Goal: Information Seeking & Learning: Compare options

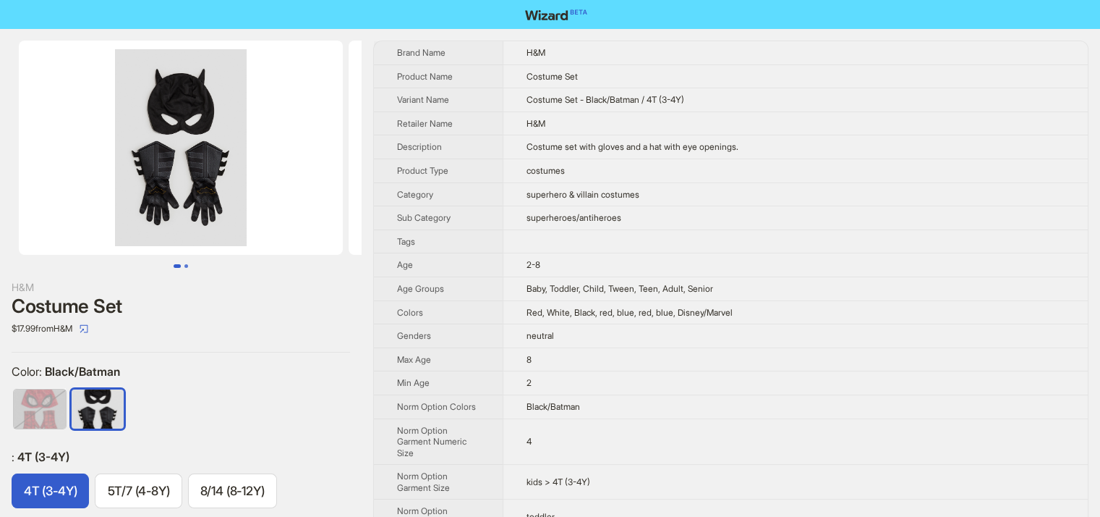
click at [184, 266] on button "Go to slide 2" at bounding box center [186, 266] width 4 height 4
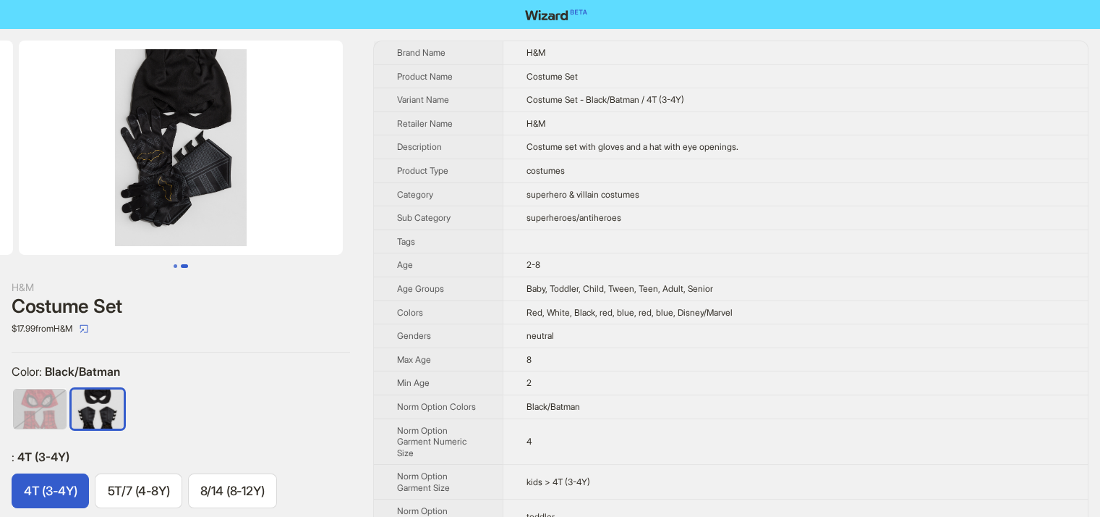
click at [175, 266] on button "Go to slide 1" at bounding box center [176, 266] width 4 height 4
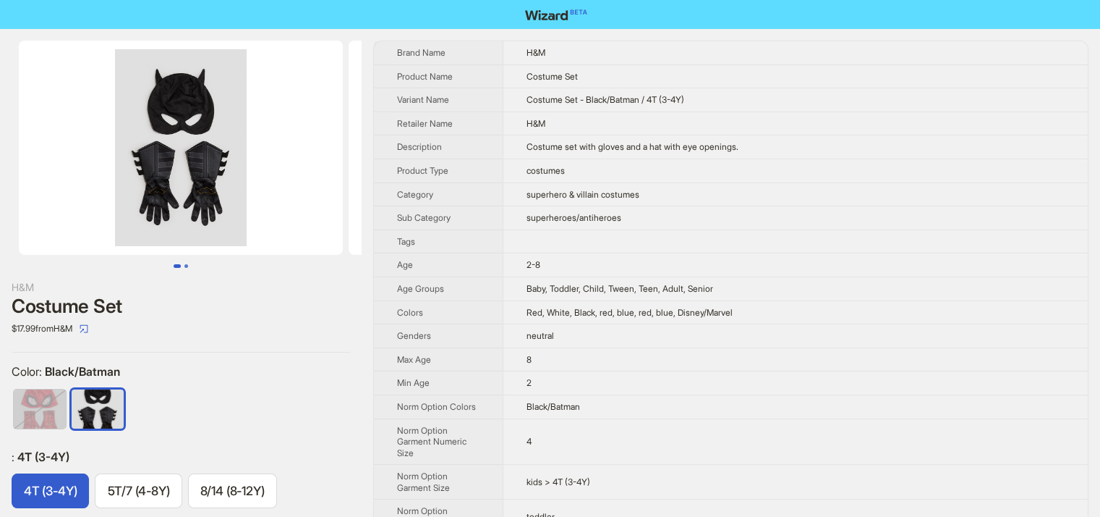
click at [186, 264] on button "Go to slide 2" at bounding box center [186, 266] width 4 height 4
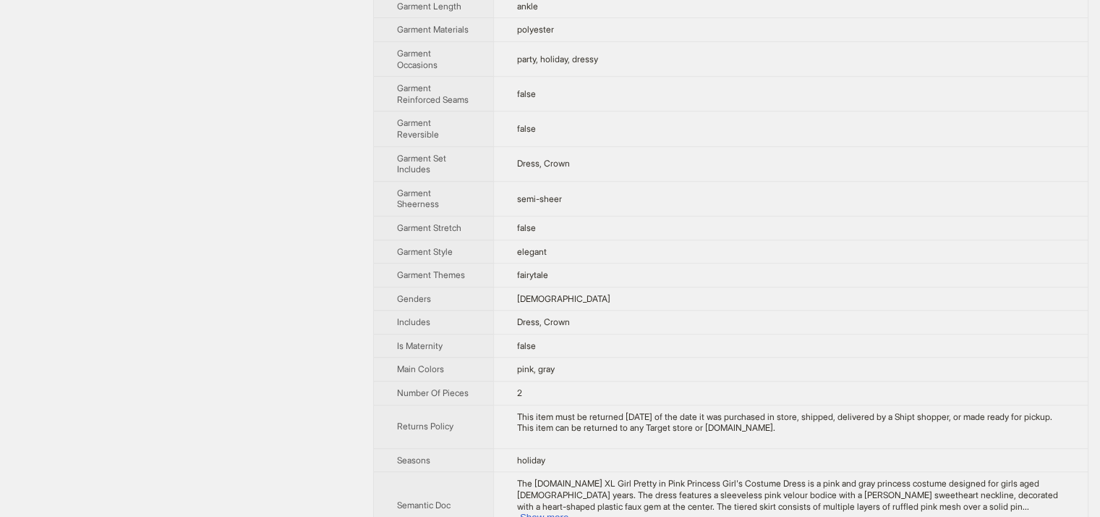
scroll to position [836, 0]
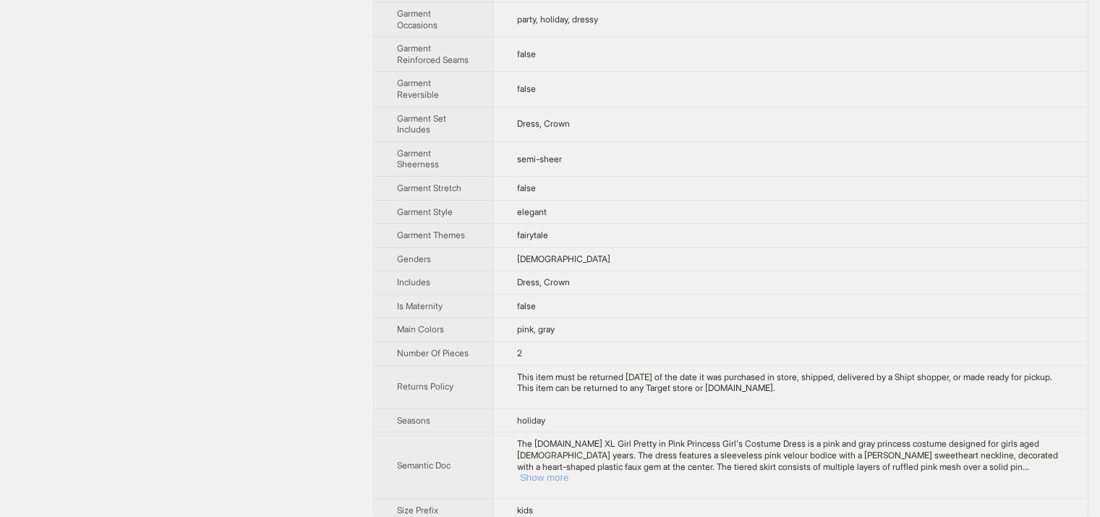
click at [569, 472] on button "Show more" at bounding box center [544, 477] width 48 height 11
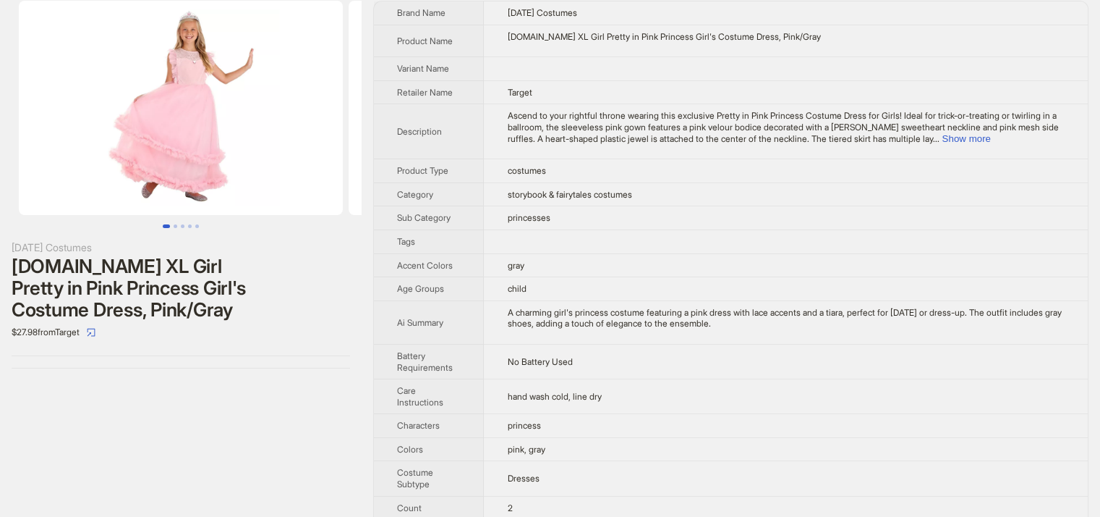
scroll to position [0, 0]
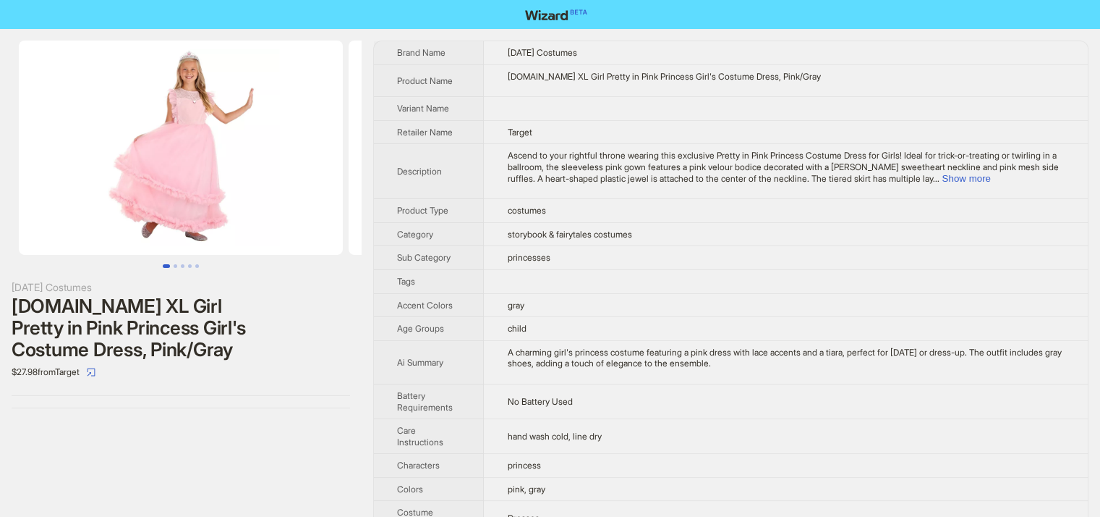
click at [1030, 187] on td "Ascend to your rightful throne wearing this exclusive Pretty in Pink Princess C…" at bounding box center [786, 171] width 604 height 55
click at [95, 368] on icon "select" at bounding box center [91, 372] width 9 height 9
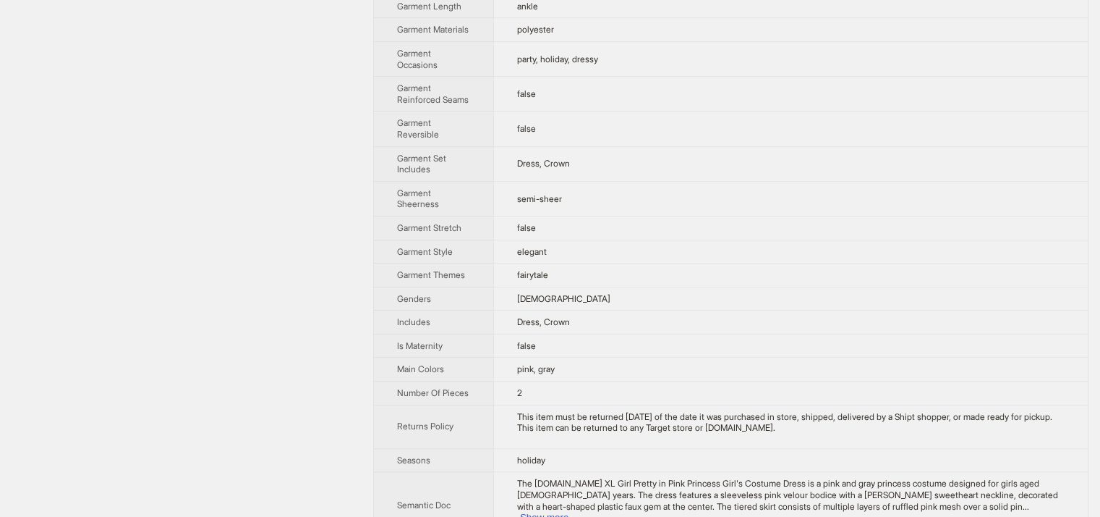
scroll to position [836, 0]
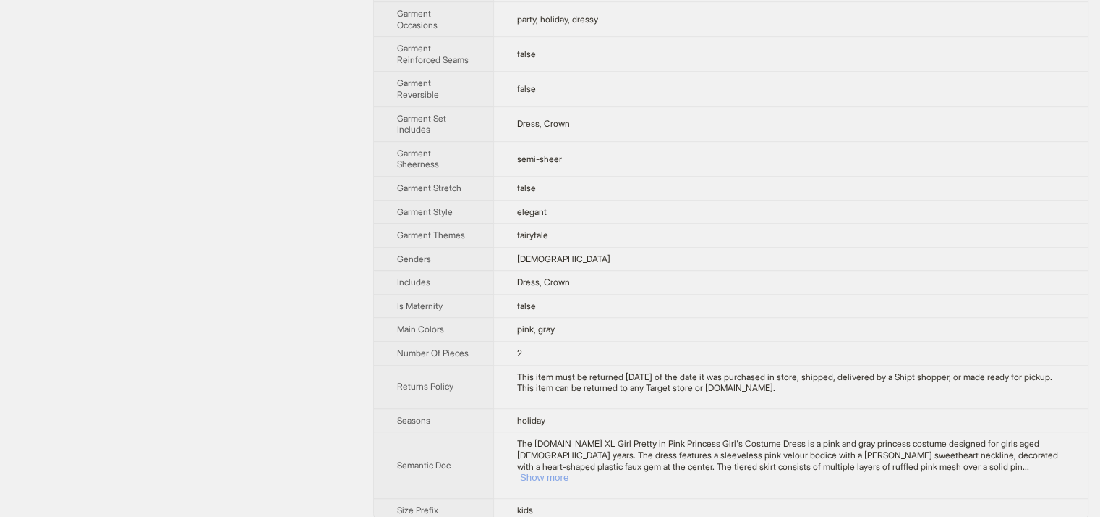
click at [569, 472] on button "Show more" at bounding box center [544, 477] width 48 height 11
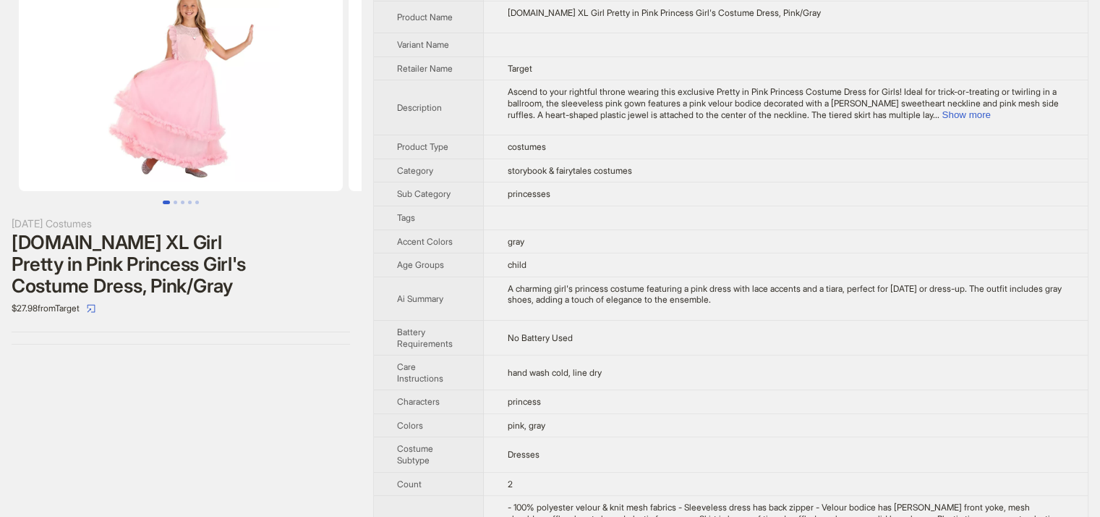
scroll to position [0, 0]
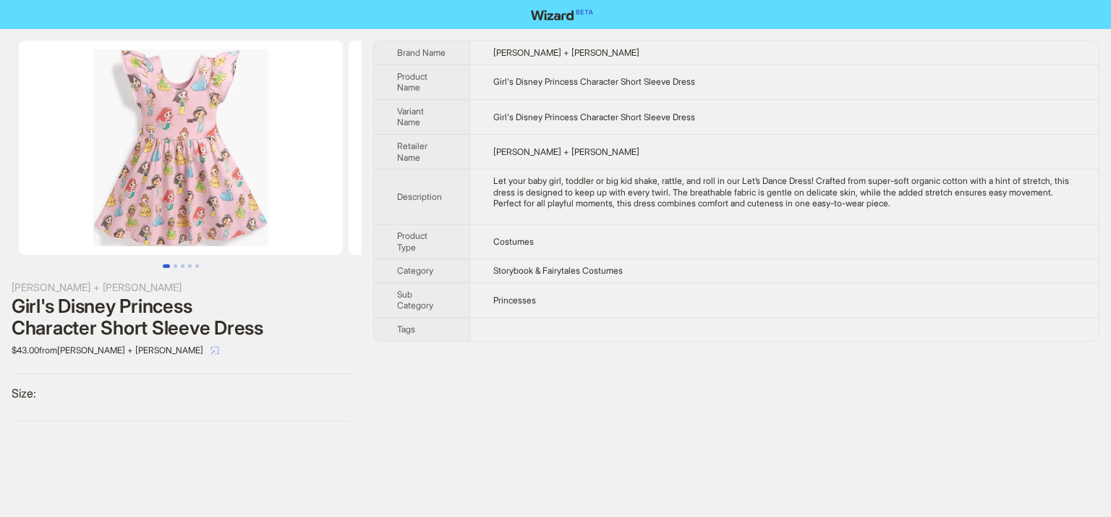
click at [211, 349] on icon "select" at bounding box center [215, 350] width 9 height 9
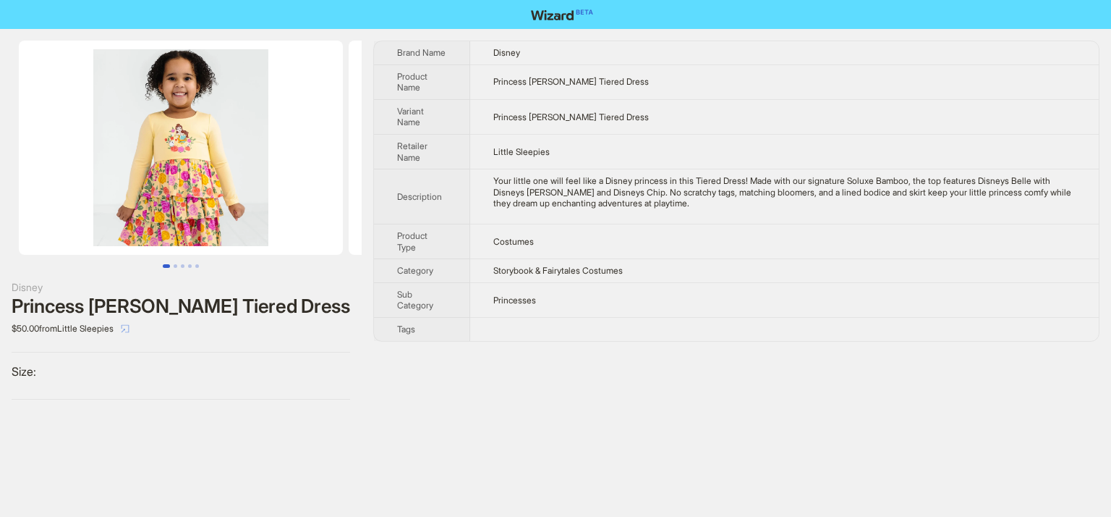
click at [129, 327] on icon "select" at bounding box center [125, 328] width 9 height 9
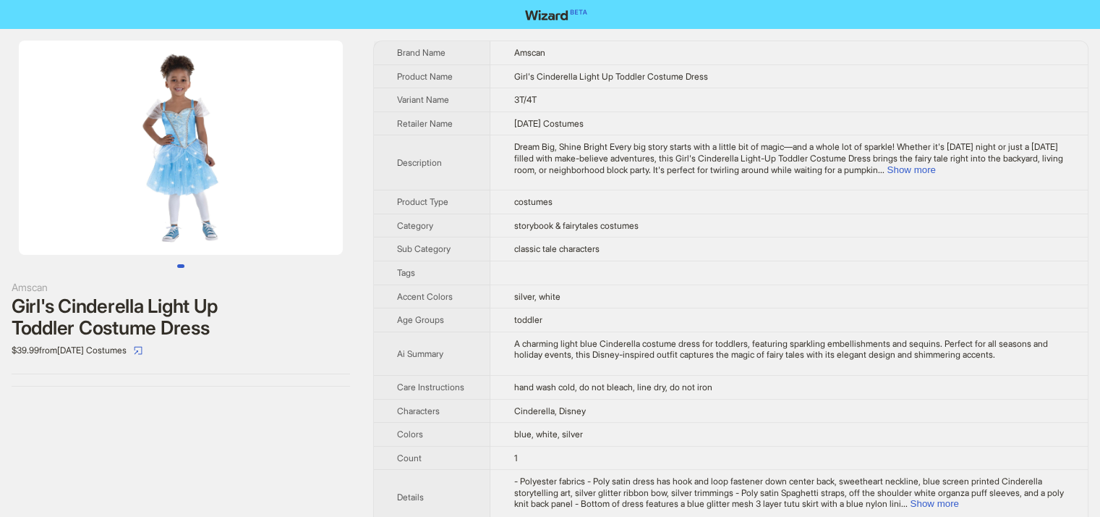
click at [1027, 177] on td "Dream Big, Shine Bright Every big story starts with a little bit of magic—and a…" at bounding box center [789, 162] width 598 height 55
click at [1045, 160] on span "Dream Big, Shine Bright Every big story starts with a little bit of magic—and a…" at bounding box center [788, 157] width 549 height 33
click at [935, 171] on button "Show more" at bounding box center [911, 169] width 48 height 11
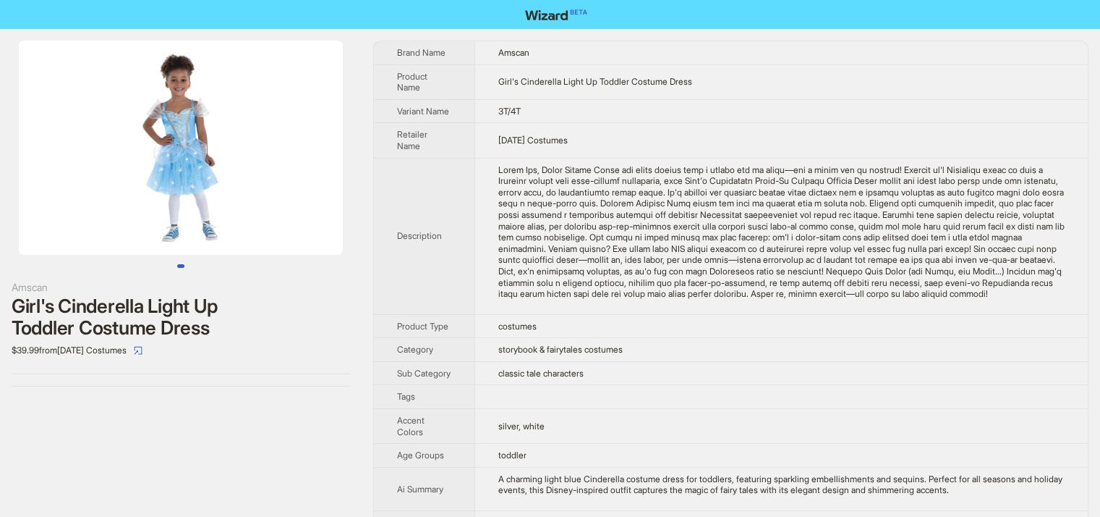
click at [163, 336] on div "Girl's Cinderella Light Up Toddler Costume Dress" at bounding box center [181, 316] width 339 height 43
click at [143, 355] on span "button" at bounding box center [138, 349] width 9 height 11
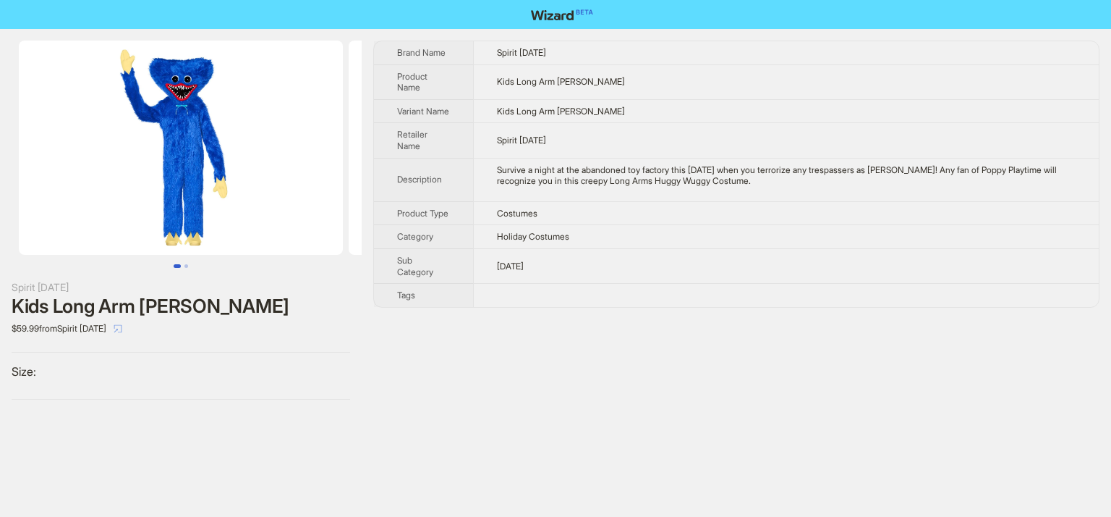
click at [122, 333] on icon "select" at bounding box center [118, 328] width 9 height 9
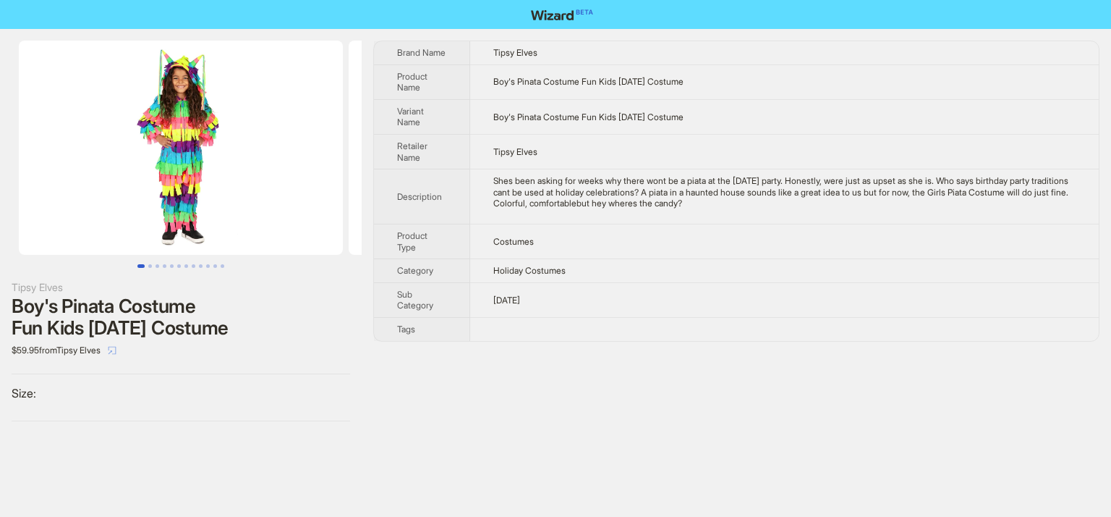
click at [116, 348] on icon "select" at bounding box center [112, 350] width 9 height 9
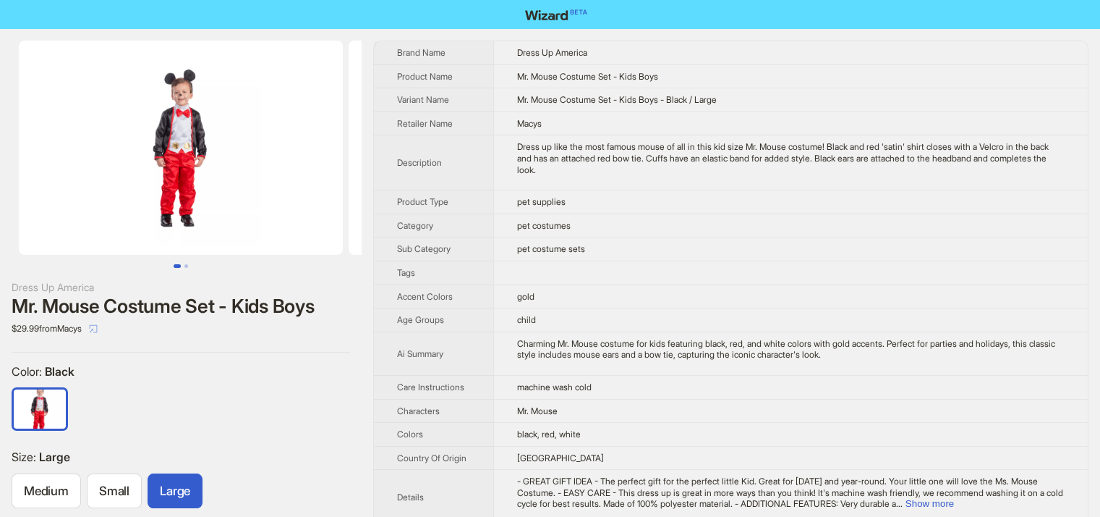
click at [98, 326] on icon "select" at bounding box center [93, 328] width 9 height 9
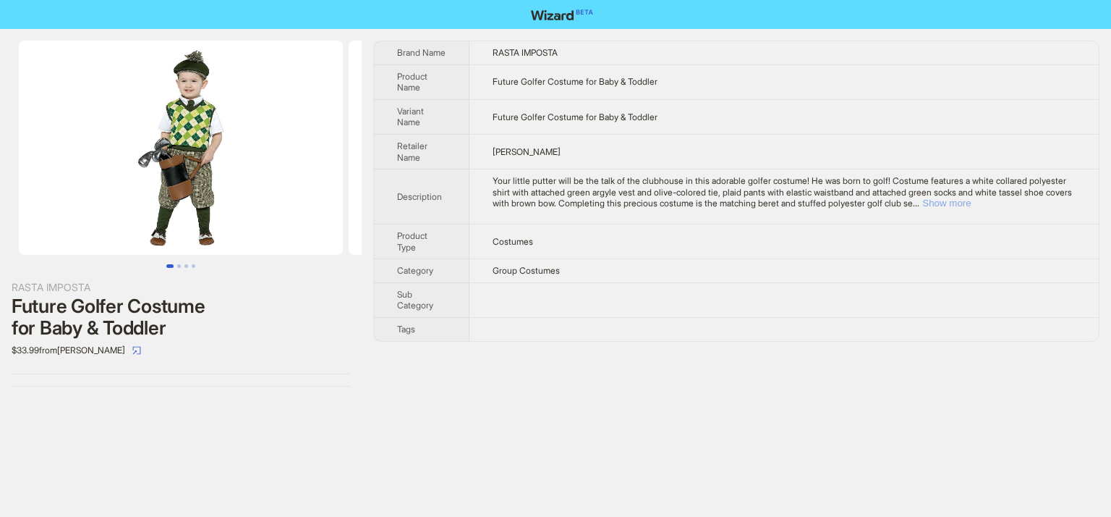
click at [971, 201] on button "Show more" at bounding box center [946, 203] width 48 height 11
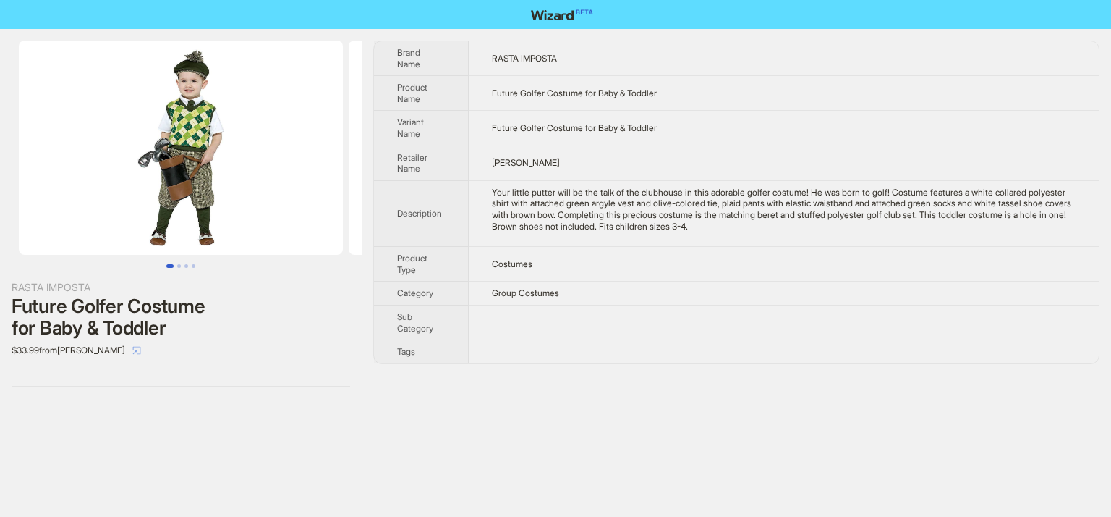
click at [132, 349] on icon "select" at bounding box center [136, 350] width 9 height 9
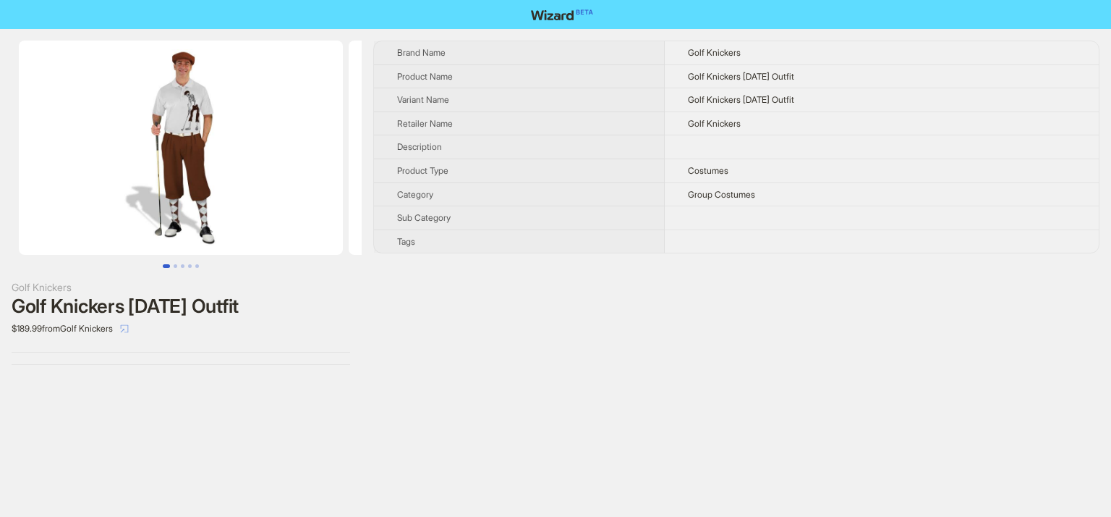
click at [129, 329] on icon "select" at bounding box center [124, 328] width 9 height 9
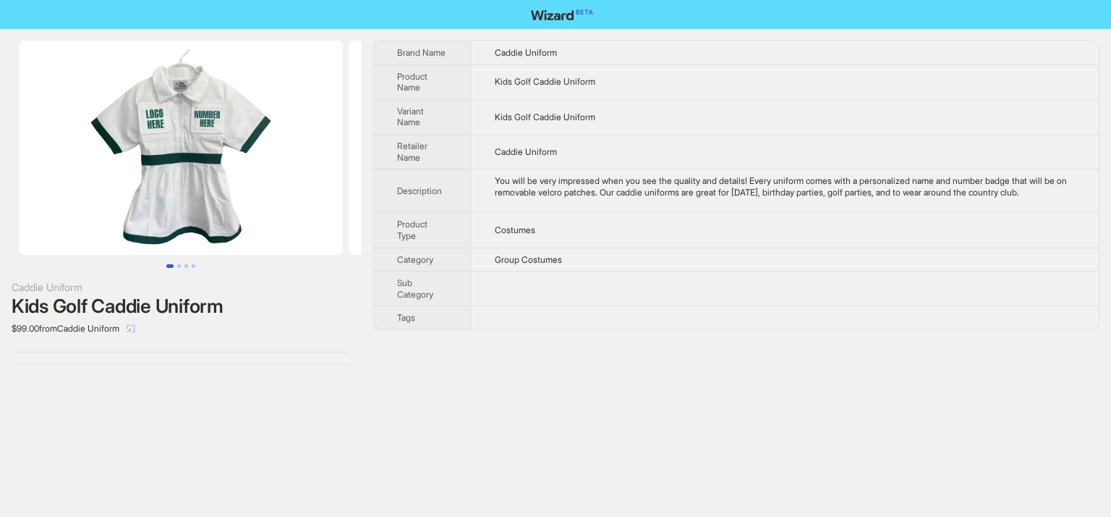
click at [135, 329] on icon "select" at bounding box center [131, 328] width 8 height 8
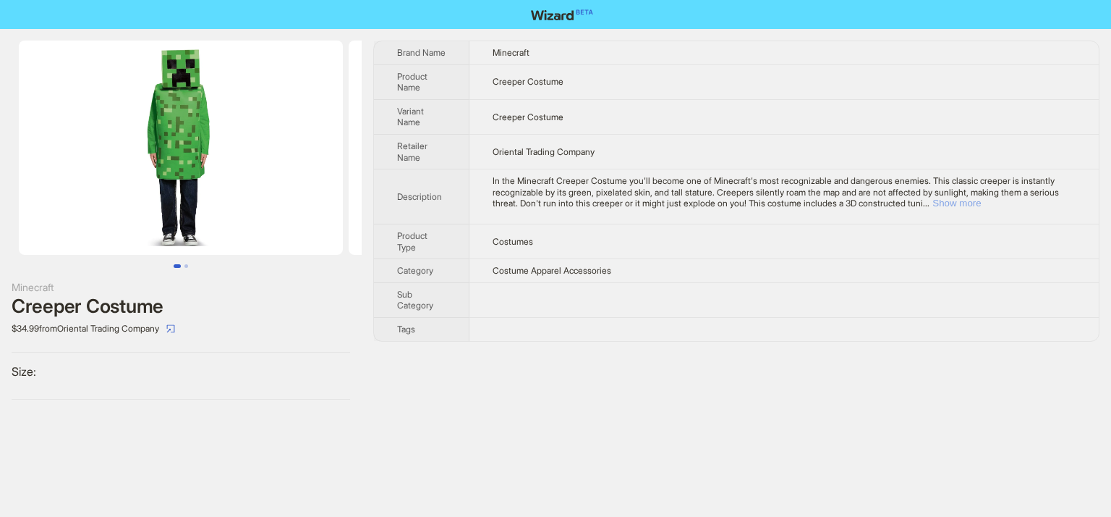
click at [981, 202] on button "Show more" at bounding box center [957, 203] width 48 height 11
click at [175, 323] on span "button" at bounding box center [170, 328] width 9 height 11
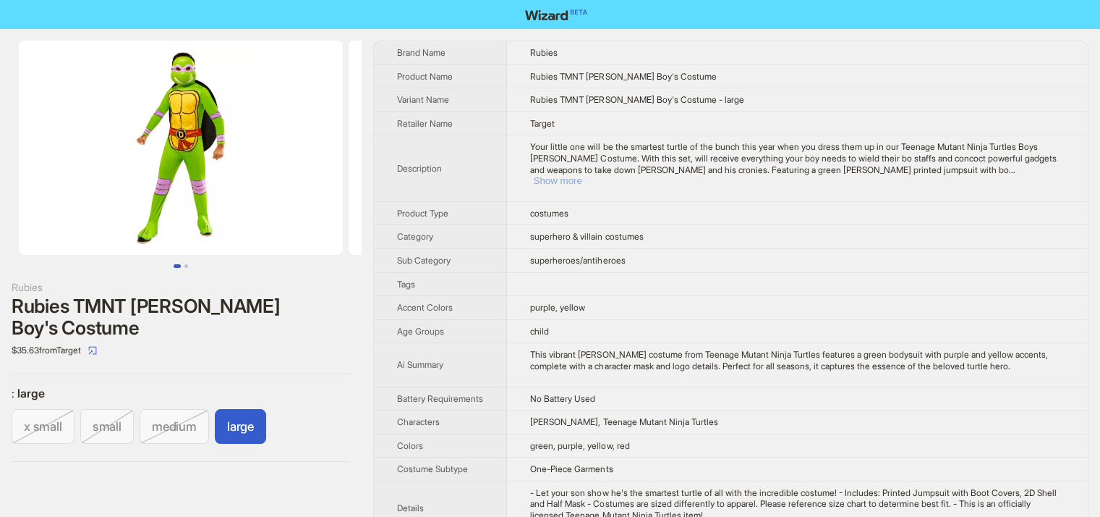
click at [582, 175] on button "Show more" at bounding box center [557, 180] width 48 height 11
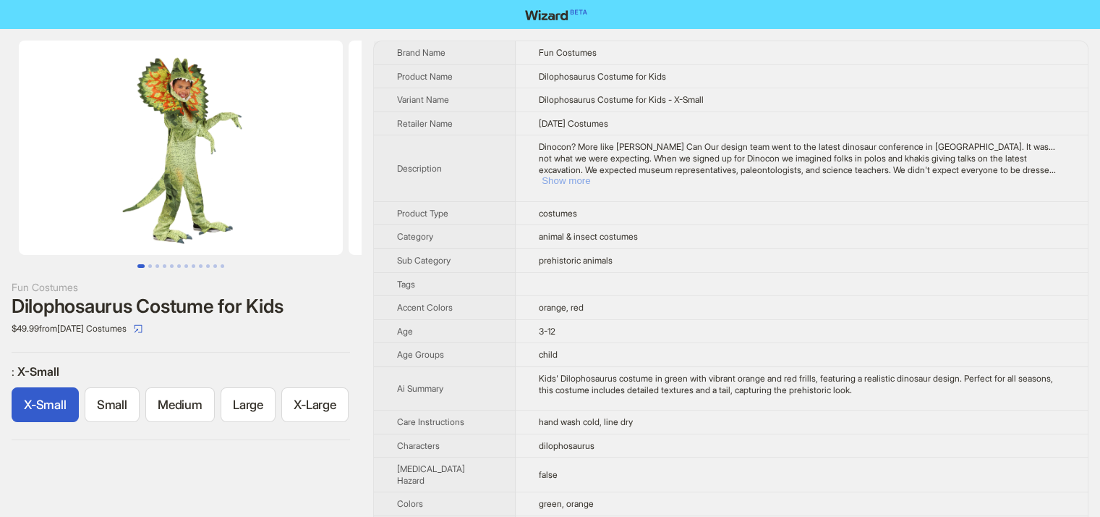
click at [590, 175] on button "Show more" at bounding box center [566, 180] width 48 height 11
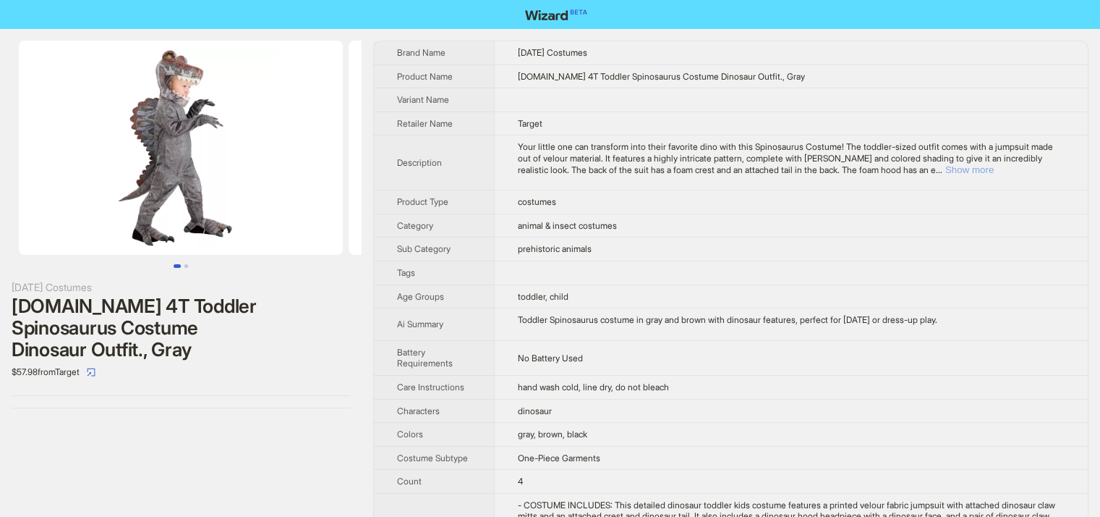
click at [994, 169] on button "Show more" at bounding box center [970, 169] width 48 height 11
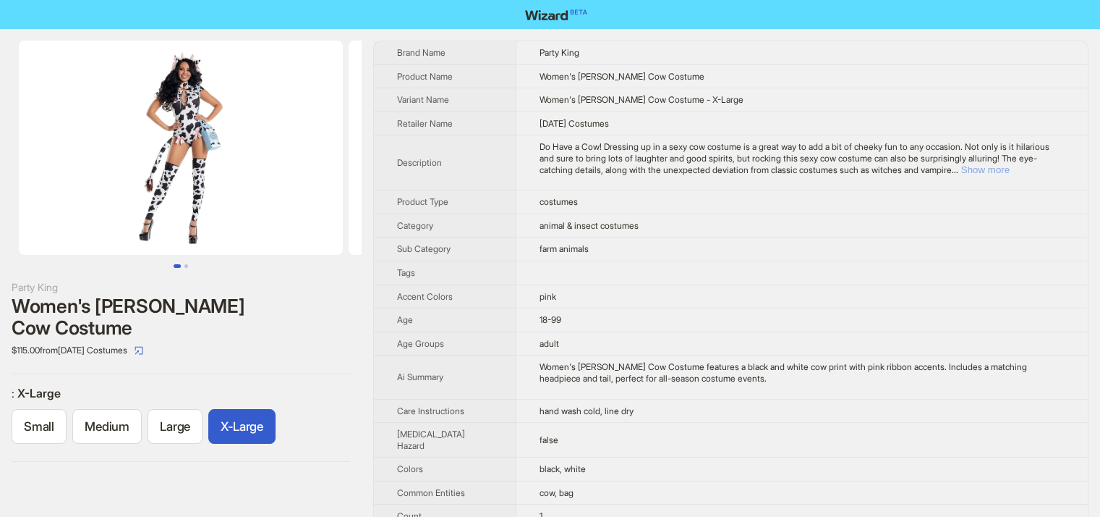
click at [1010, 171] on button "Show more" at bounding box center [985, 169] width 48 height 11
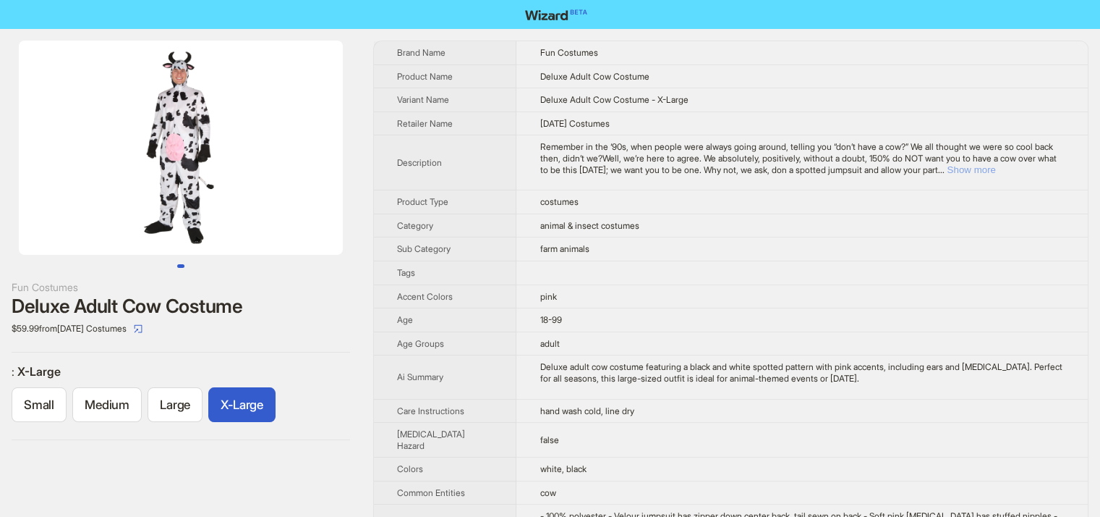
click at [995, 166] on button "Show more" at bounding box center [971, 169] width 48 height 11
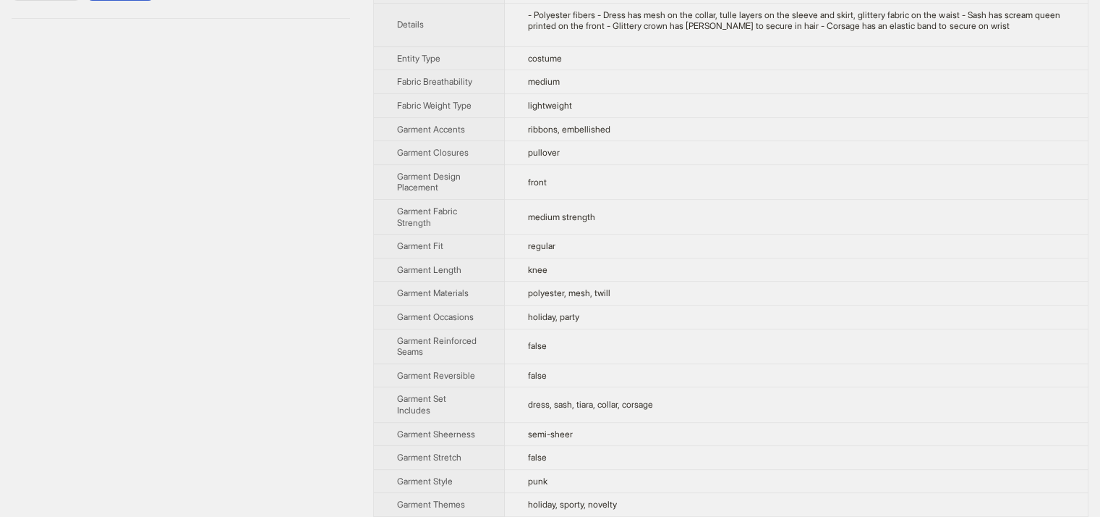
scroll to position [370, 0]
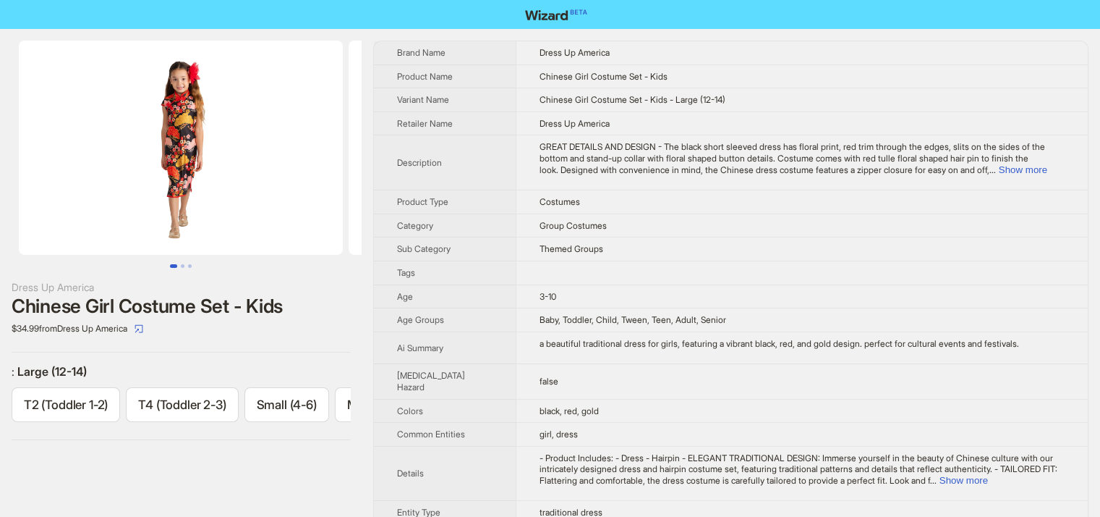
scroll to position [0, 281]
drag, startPoint x: 554, startPoint y: 292, endPoint x: 499, endPoint y: 298, distance: 55.4
click at [499, 298] on tr "Age [DEMOGRAPHIC_DATA]" at bounding box center [731, 296] width 714 height 24
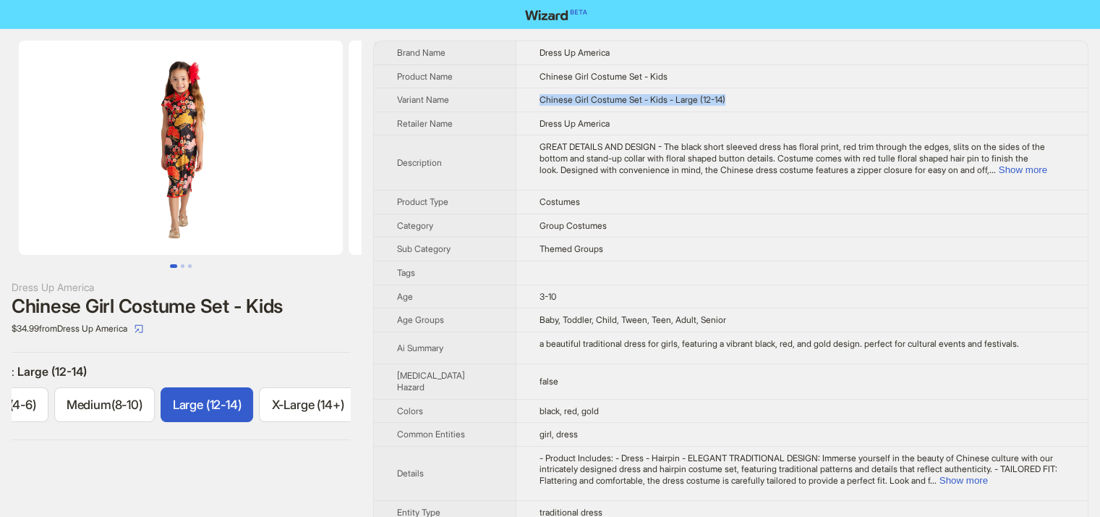
drag, startPoint x: 729, startPoint y: 97, endPoint x: 506, endPoint y: 108, distance: 223.1
click at [516, 108] on td "Chinese Girl Costume Set - Kids - Large (12-14)" at bounding box center [802, 100] width 572 height 24
drag, startPoint x: 545, startPoint y: 294, endPoint x: 521, endPoint y: 294, distance: 24.6
click at [521, 294] on td "3-10" at bounding box center [802, 296] width 572 height 24
